Goal: Find specific page/section: Find specific page/section

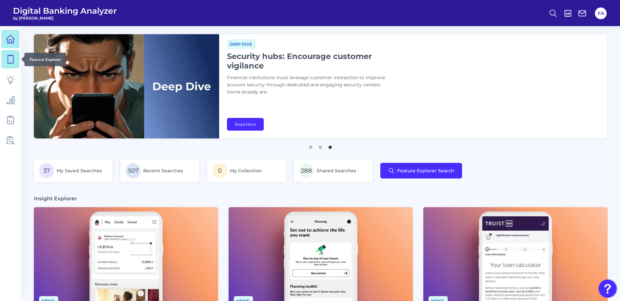
click at [19, 65] on link at bounding box center [10, 59] width 18 height 18
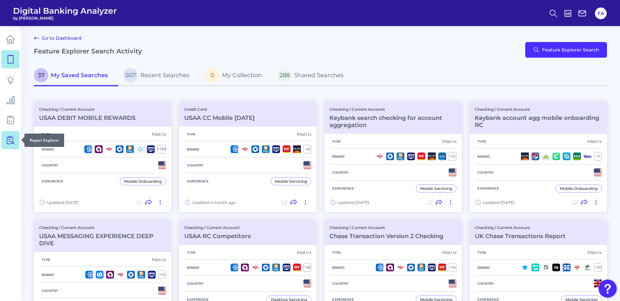
click at [14, 142] on icon at bounding box center [10, 139] width 9 height 9
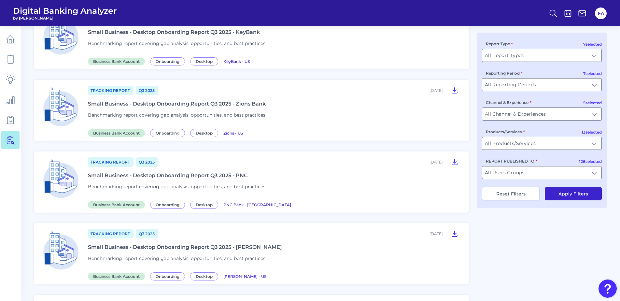
scroll to position [65, 0]
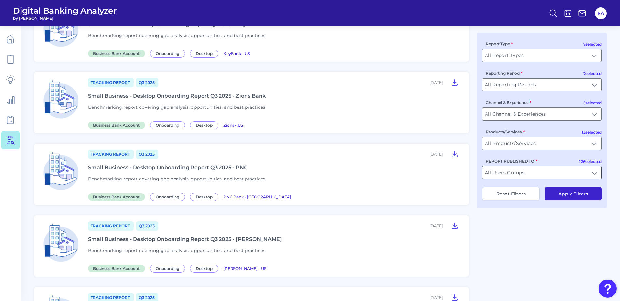
click at [519, 176] on input "All Users Groups" at bounding box center [541, 172] width 119 height 12
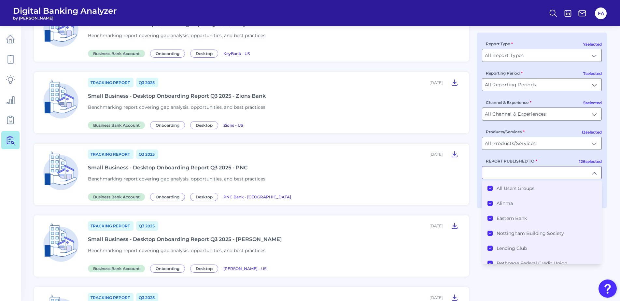
click at [514, 177] on input "REPORT PUBLISHED TO" at bounding box center [541, 172] width 119 height 12
type input "All Users Groups"
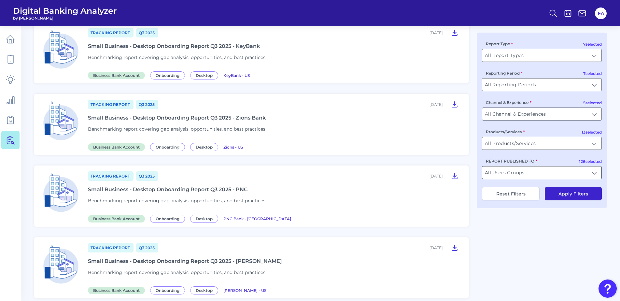
scroll to position [108, 0]
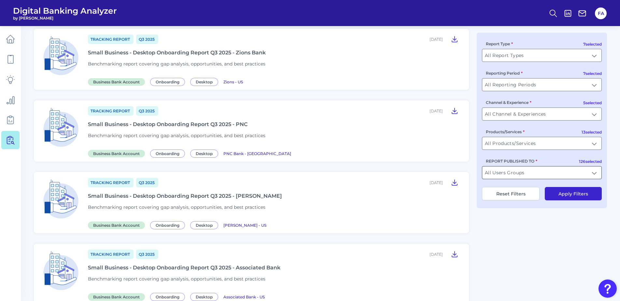
click at [513, 177] on input "All Users Groups" at bounding box center [541, 172] width 119 height 12
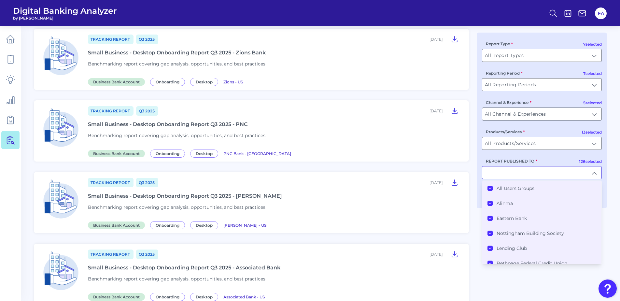
click at [512, 187] on label "All Users Groups" at bounding box center [516, 188] width 38 height 6
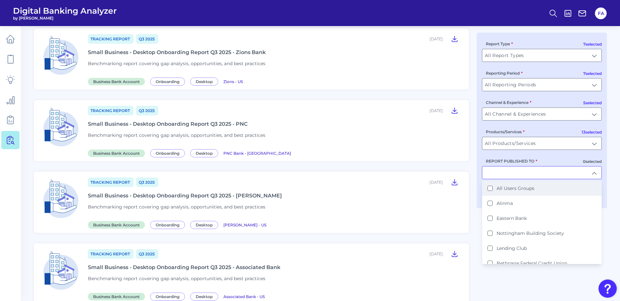
click at [512, 186] on label "All Users Groups" at bounding box center [516, 188] width 38 height 6
type input "All Users Groups"
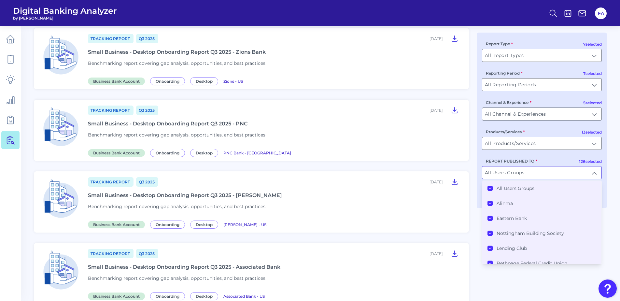
click at [512, 186] on label "All Users Groups" at bounding box center [516, 188] width 38 height 6
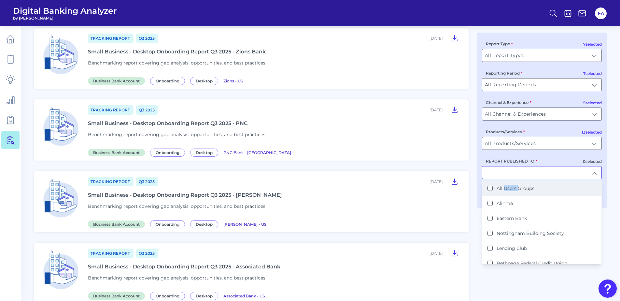
click at [512, 186] on label "All Users Groups" at bounding box center [516, 188] width 38 height 6
type input "All Users Groups"
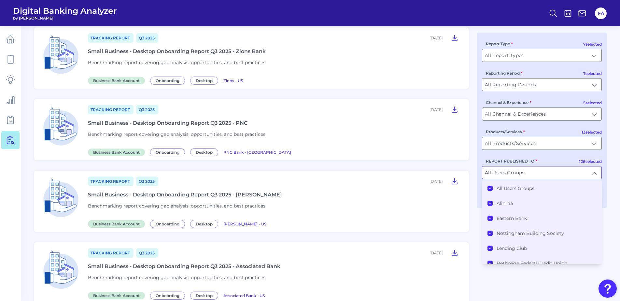
click at [522, 76] on div "Reporting Period All Reporting Periods All Reporting Periods" at bounding box center [542, 80] width 120 height 21
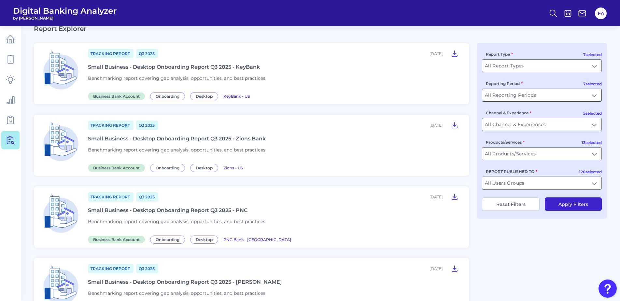
scroll to position [0, 0]
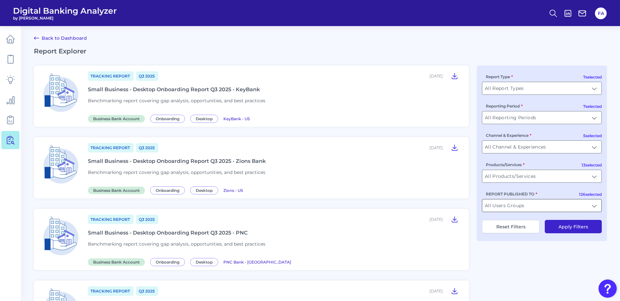
click at [521, 201] on input "All Users Groups" at bounding box center [541, 205] width 119 height 12
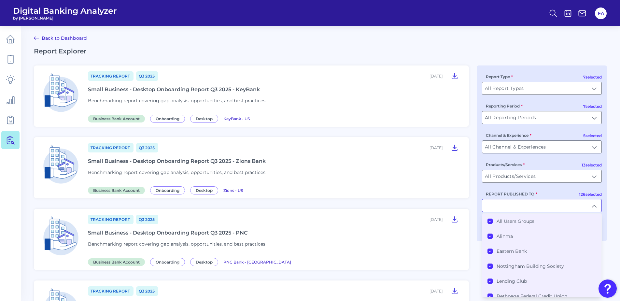
click at [515, 225] on li "All Users Groups" at bounding box center [541, 221] width 119 height 15
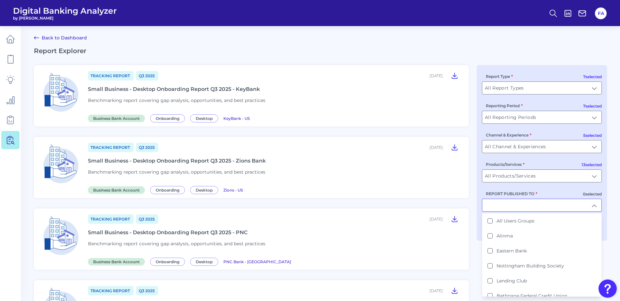
click at [510, 211] on input "REPORT PUBLISHED TO" at bounding box center [541, 205] width 119 height 12
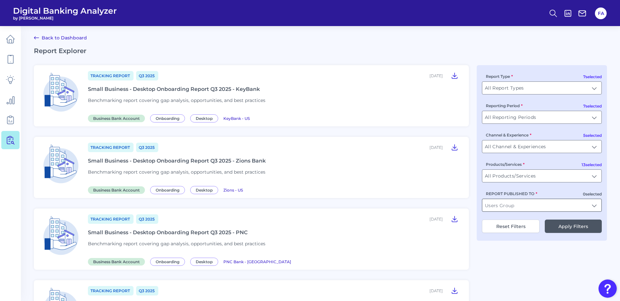
click at [502, 206] on input "REPORT PUBLISHED TO" at bounding box center [541, 205] width 119 height 12
type input "bank of america"
click at [515, 212] on div "7 selected Report Type All Report Types All Report Types 7 selected Reporting P…" at bounding box center [542, 153] width 130 height 176
click at [515, 217] on div "7 selected Report Type All Report Types All Report Types 7 selected Reporting P…" at bounding box center [542, 153] width 130 height 176
click at [512, 208] on input "REPORT PUBLISHED TO" at bounding box center [541, 205] width 119 height 12
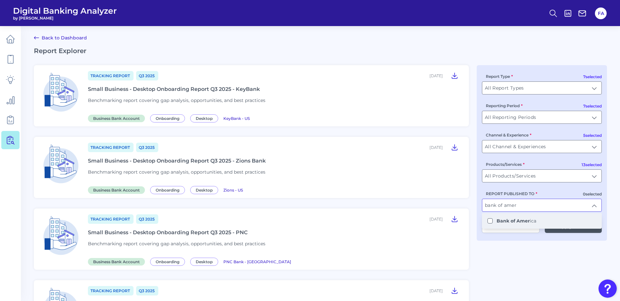
click at [519, 219] on b "Bank of Amer" at bounding box center [513, 221] width 33 height 6
type input "Bank of America"
click at [555, 229] on button "Apply Filters" at bounding box center [573, 225] width 57 height 13
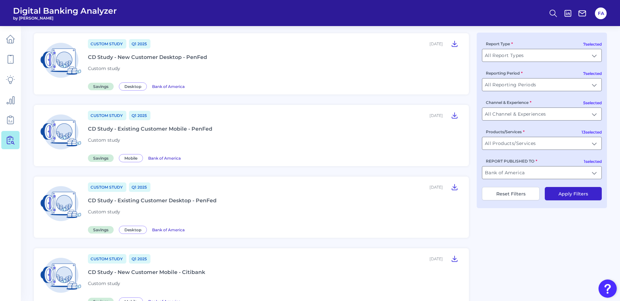
scroll to position [711, 0]
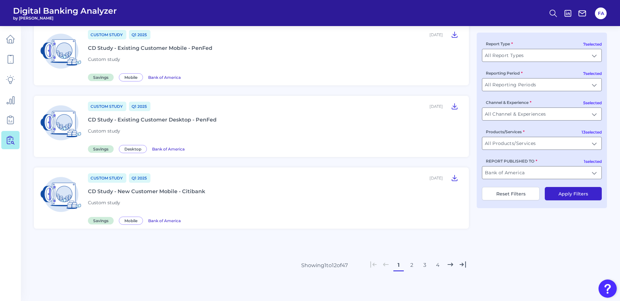
click at [409, 266] on button "2" at bounding box center [411, 265] width 10 height 10
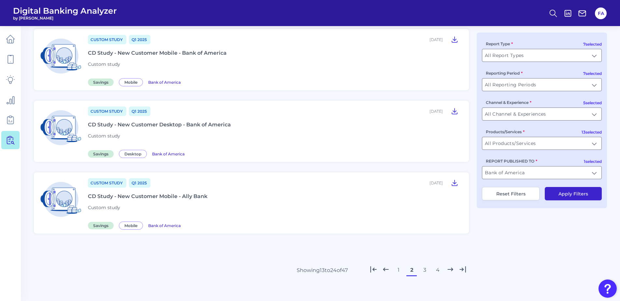
scroll to position [686, 0]
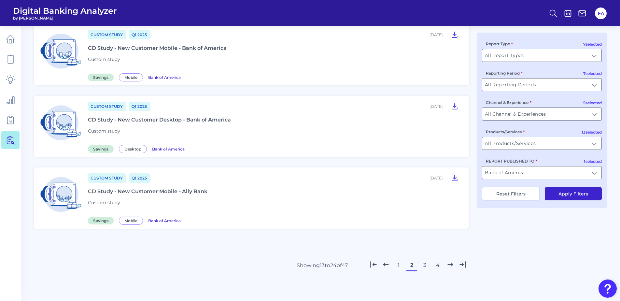
click at [422, 265] on button "3" at bounding box center [425, 265] width 10 height 10
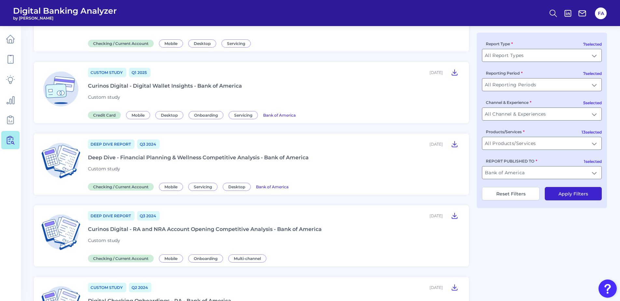
scroll to position [292, 0]
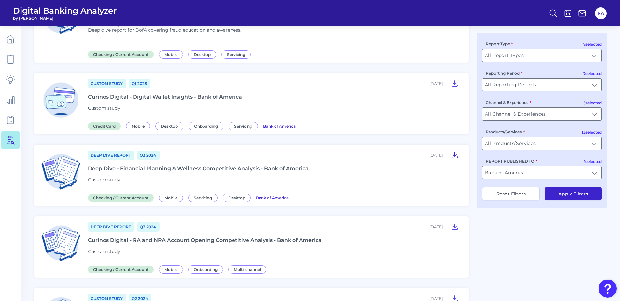
click at [456, 156] on icon at bounding box center [455, 155] width 8 height 8
